Goal: Navigation & Orientation: Find specific page/section

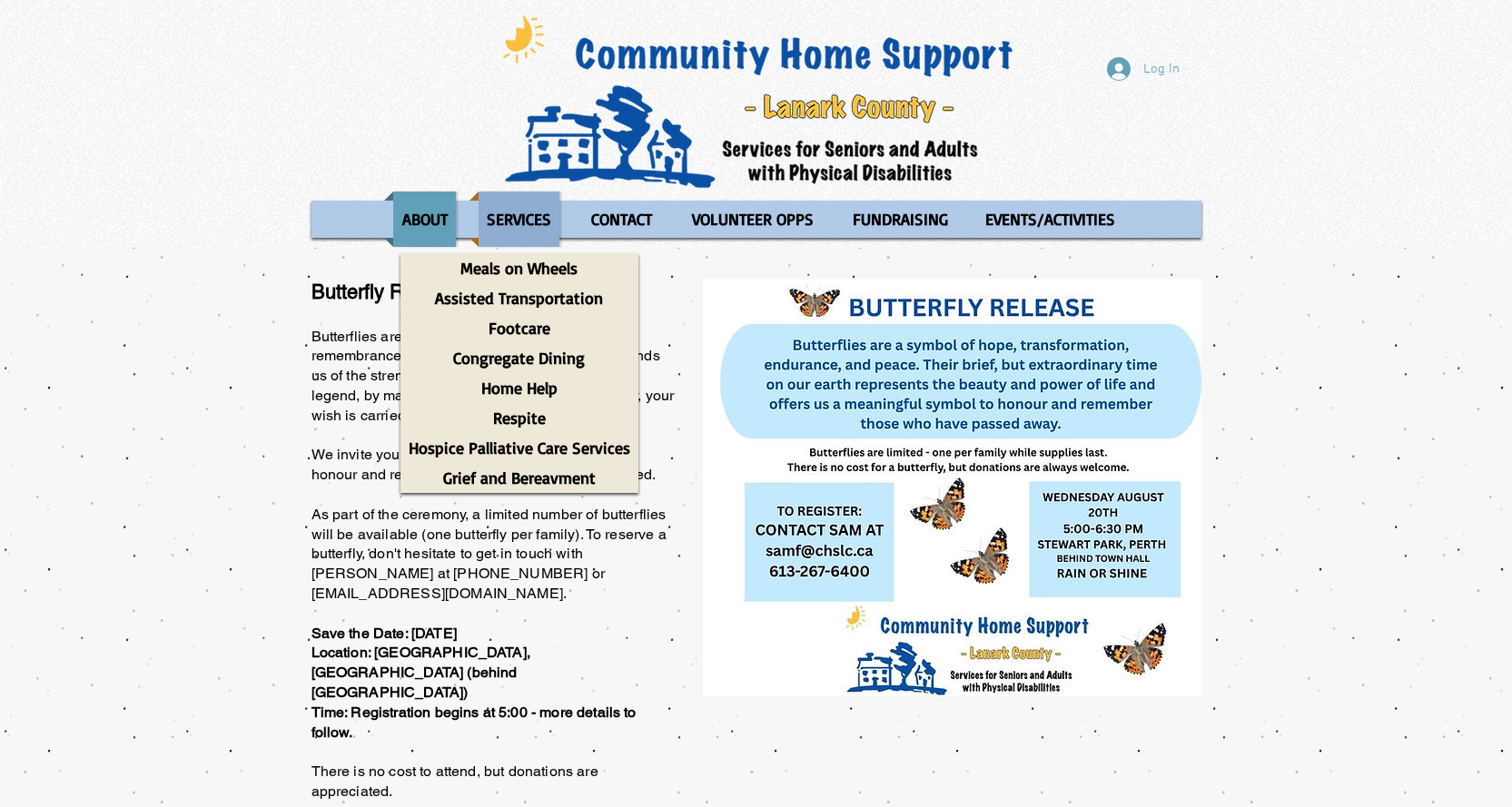
click at [527, 220] on p "SERVICES" at bounding box center [519, 219] width 81 height 55
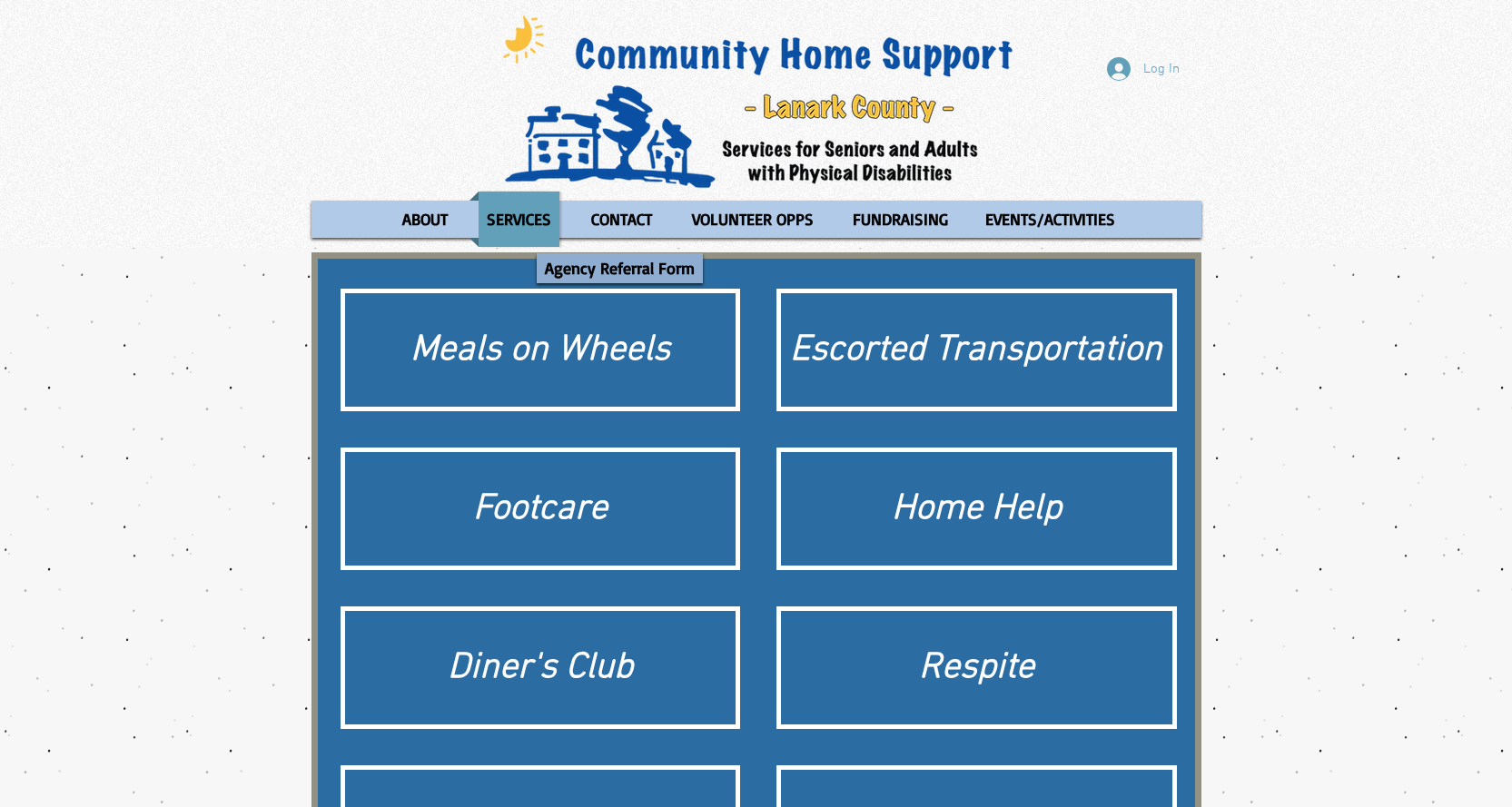
click at [646, 267] on p "Agency Referral Form" at bounding box center [620, 267] width 167 height 30
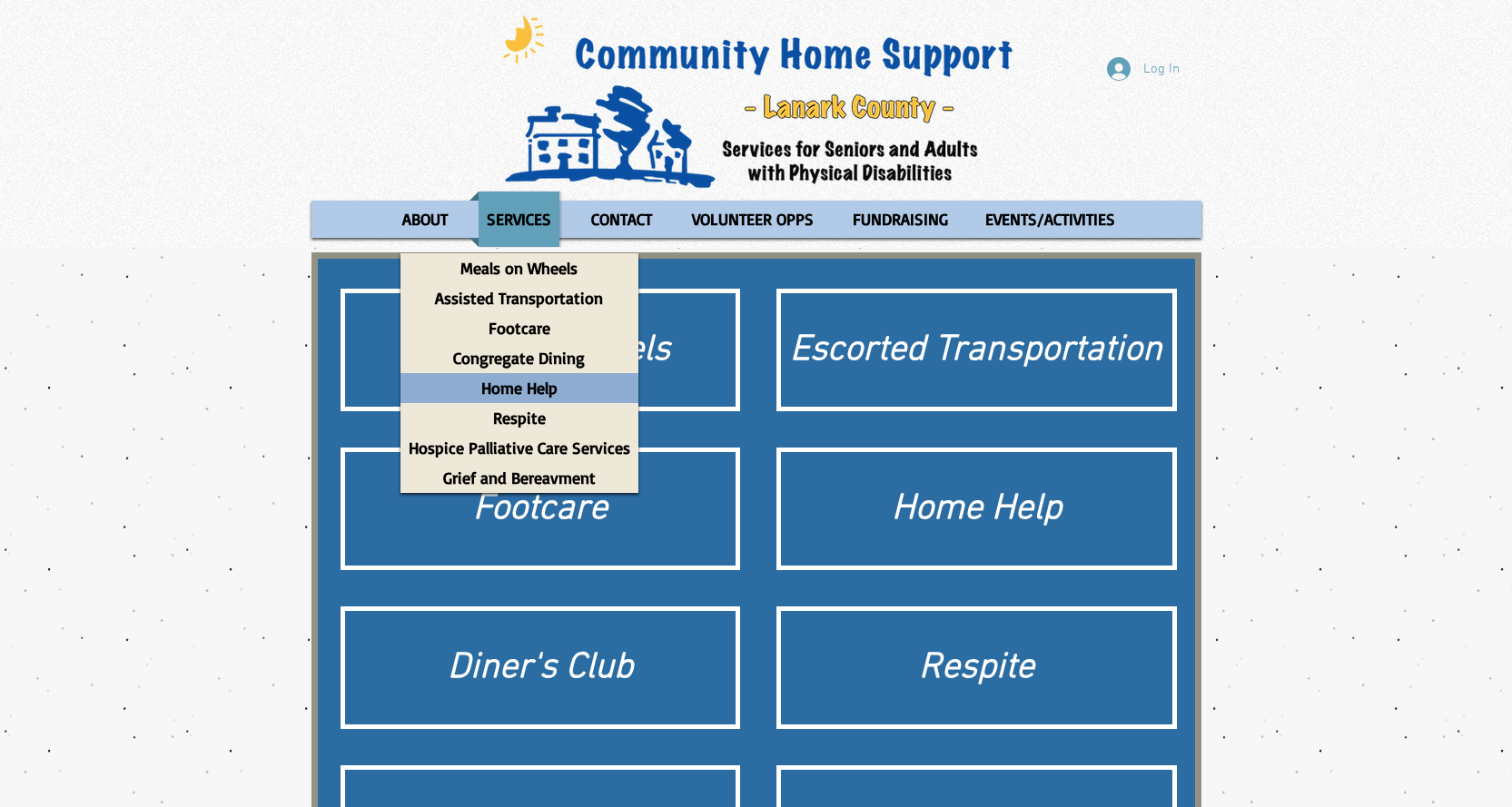
click at [566, 391] on div "Home Help" at bounding box center [519, 388] width 238 height 30
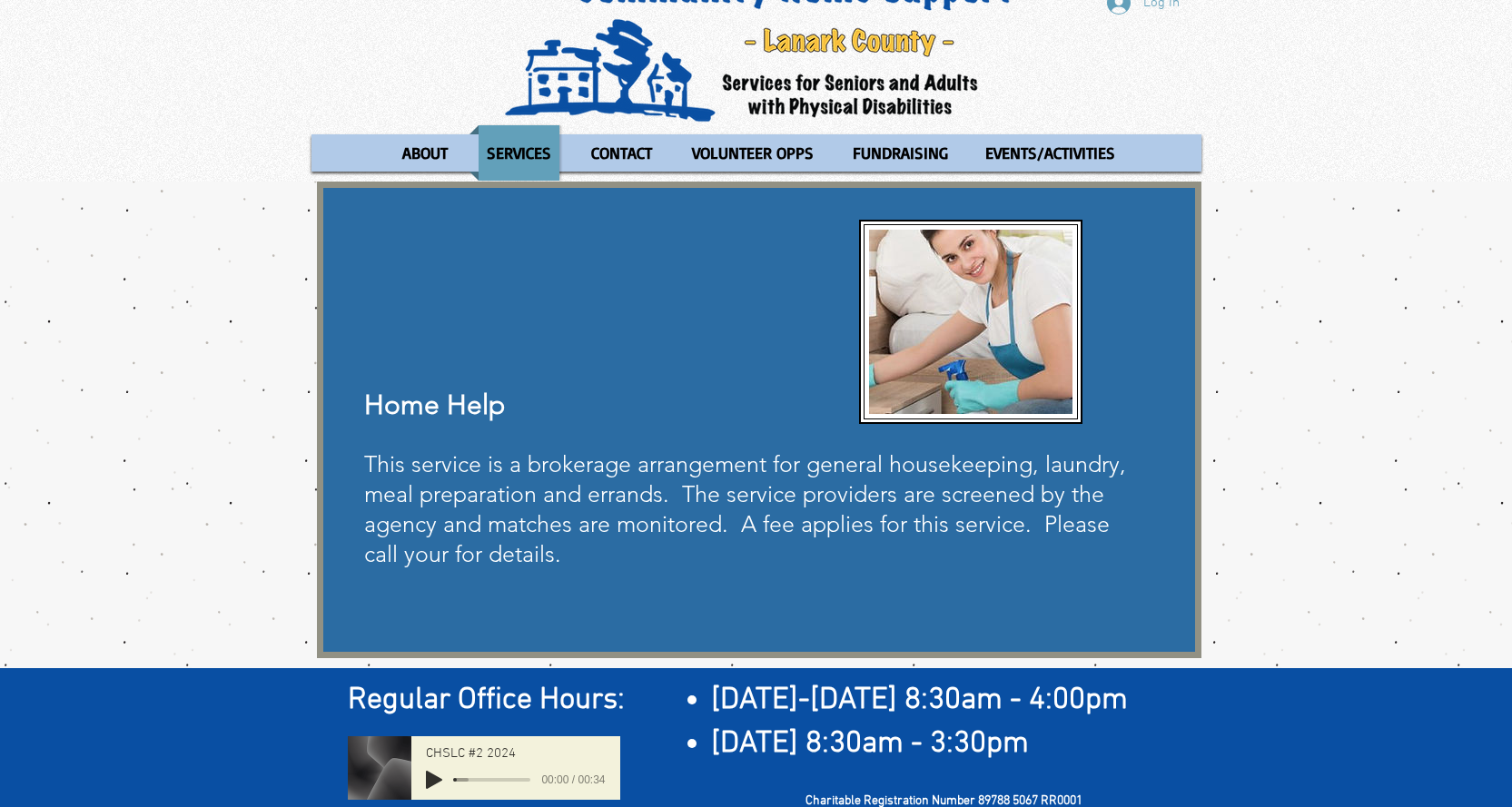
scroll to position [134, 0]
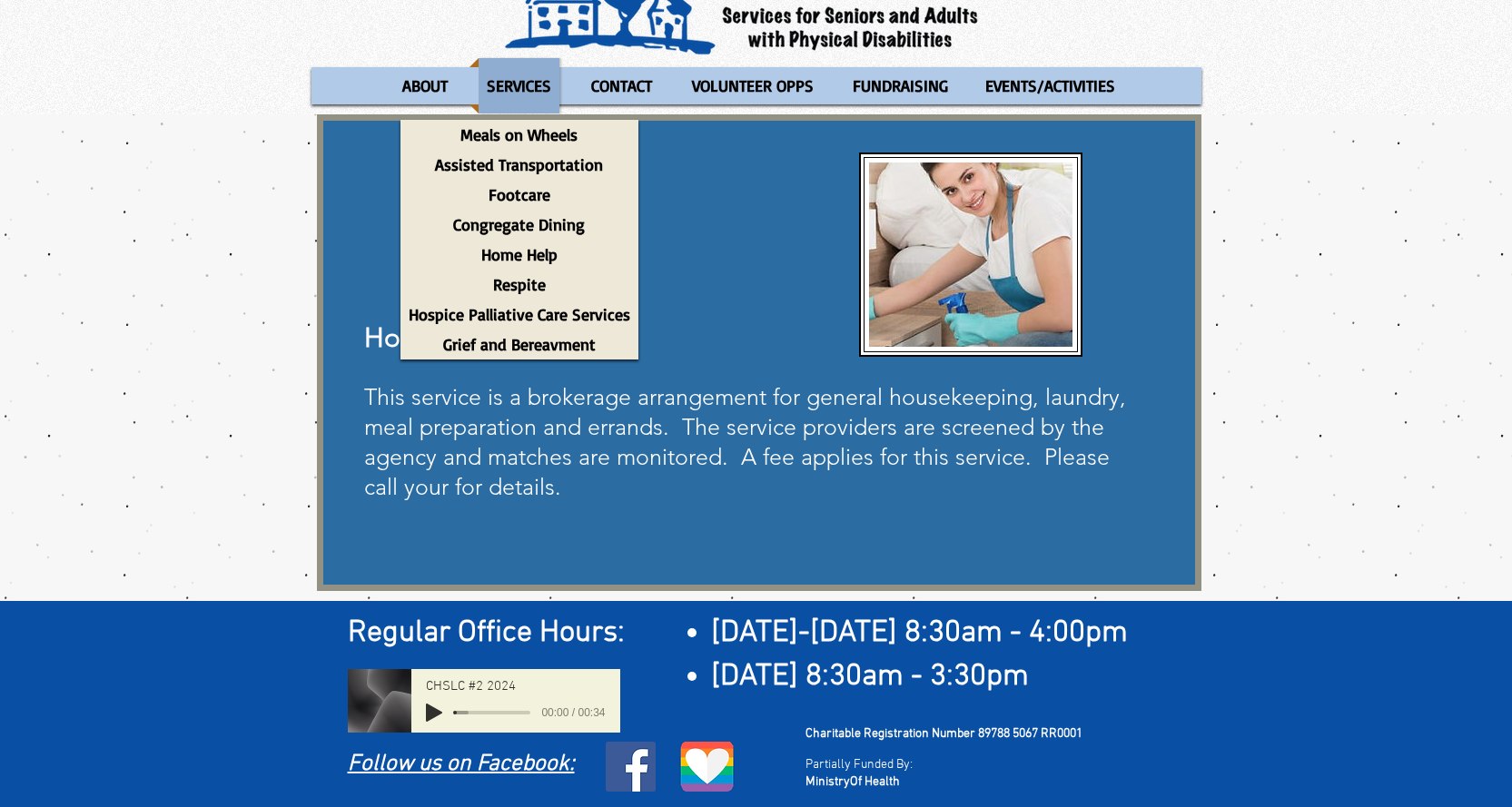
click at [516, 71] on p "SERVICES" at bounding box center [519, 86] width 81 height 55
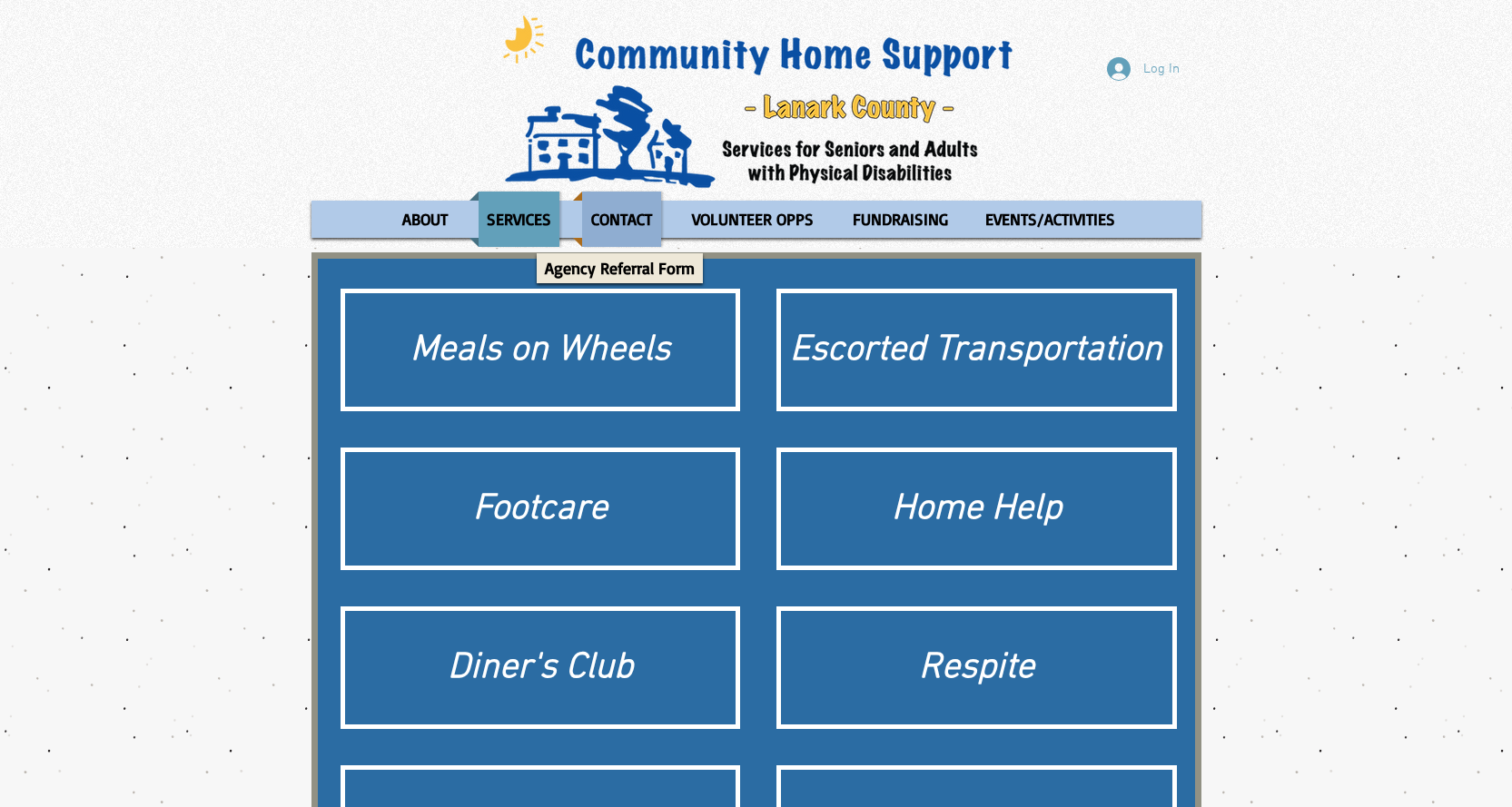
click at [625, 212] on p "CONTACT" at bounding box center [622, 219] width 77 height 55
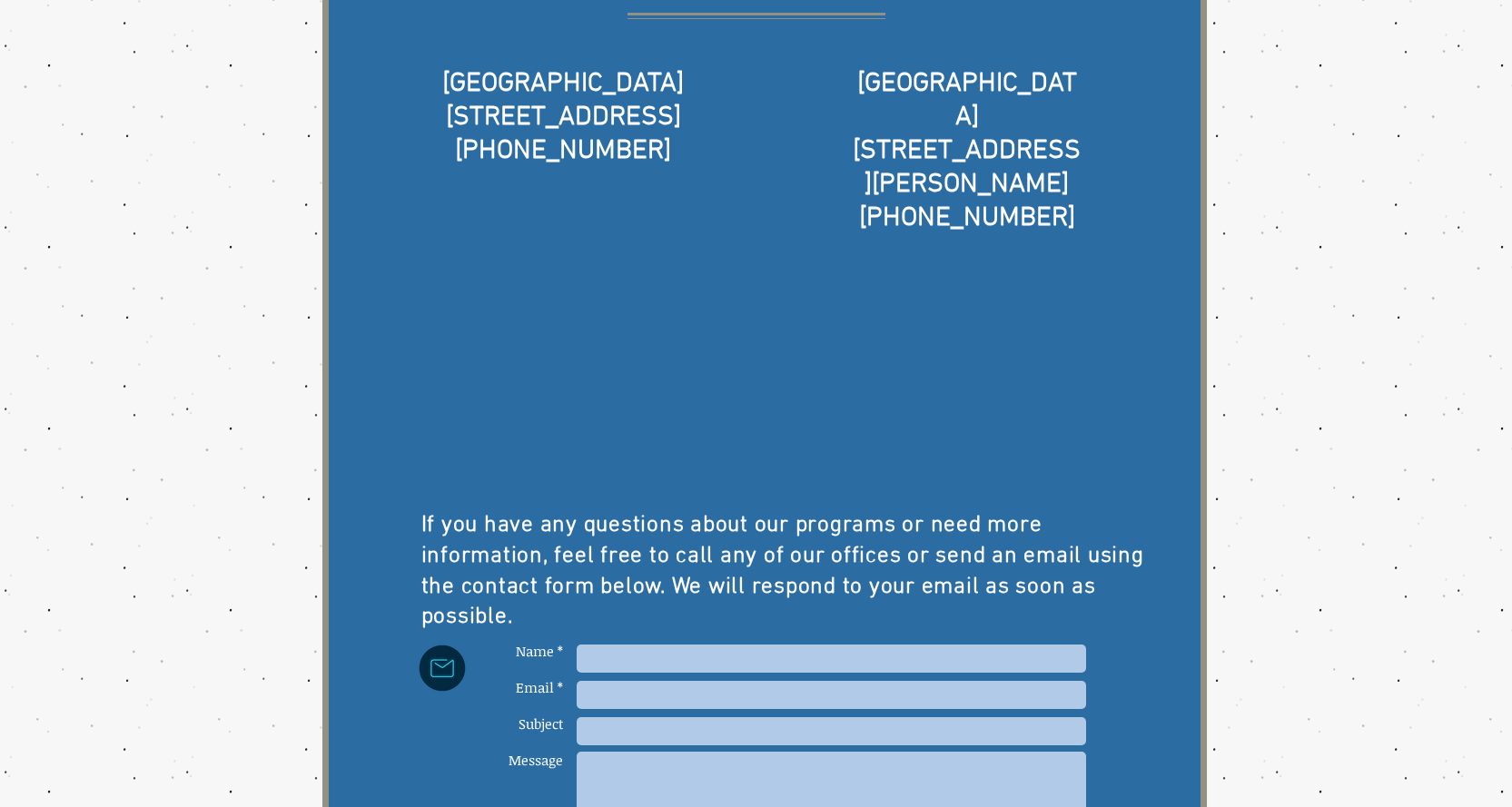
scroll to position [363, 0]
